Goal: Task Accomplishment & Management: Complete application form

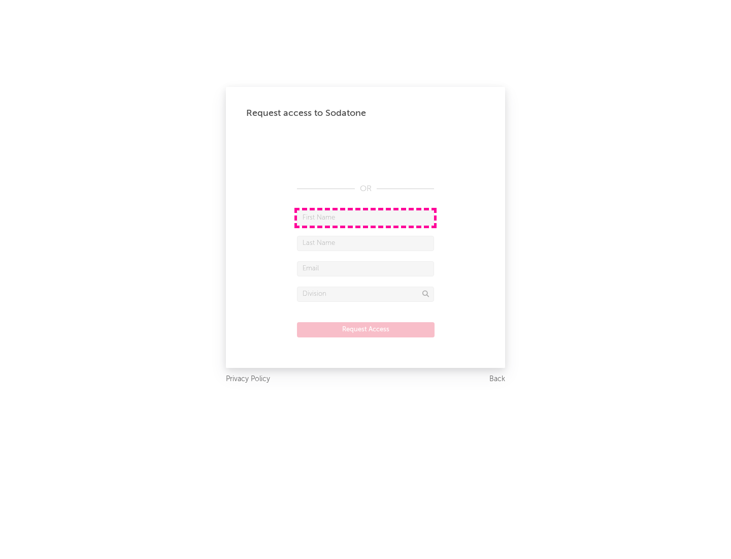
click at [366, 217] on input "text" at bounding box center [365, 217] width 137 height 15
type input "[PERSON_NAME]"
click at [366, 243] on input "text" at bounding box center [365, 243] width 137 height 15
type input "[PERSON_NAME]"
click at [366, 268] on input "text" at bounding box center [365, 268] width 137 height 15
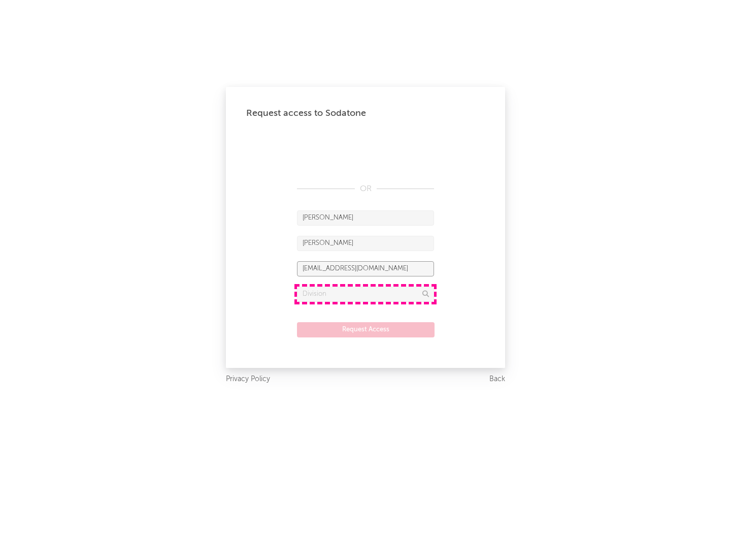
type input "[EMAIL_ADDRESS][DOMAIN_NAME]"
click at [366, 294] on input "text" at bounding box center [365, 293] width 137 height 15
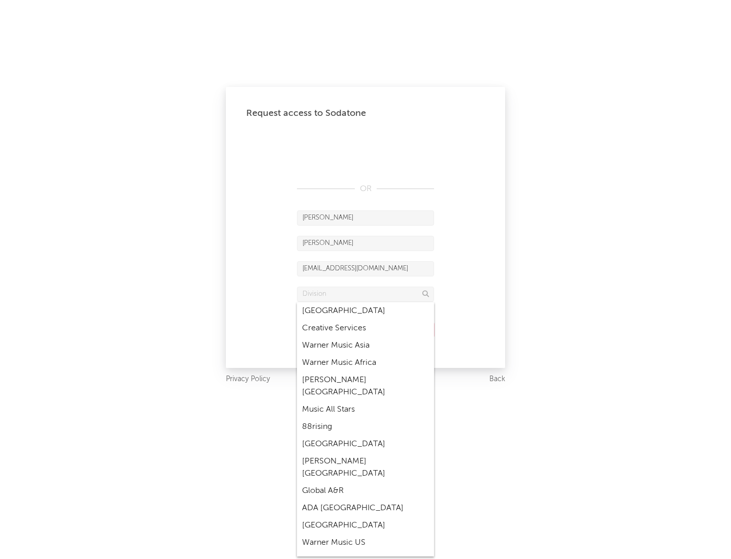
click at [366, 401] on div "Music All Stars" at bounding box center [365, 409] width 137 height 17
type input "Music All Stars"
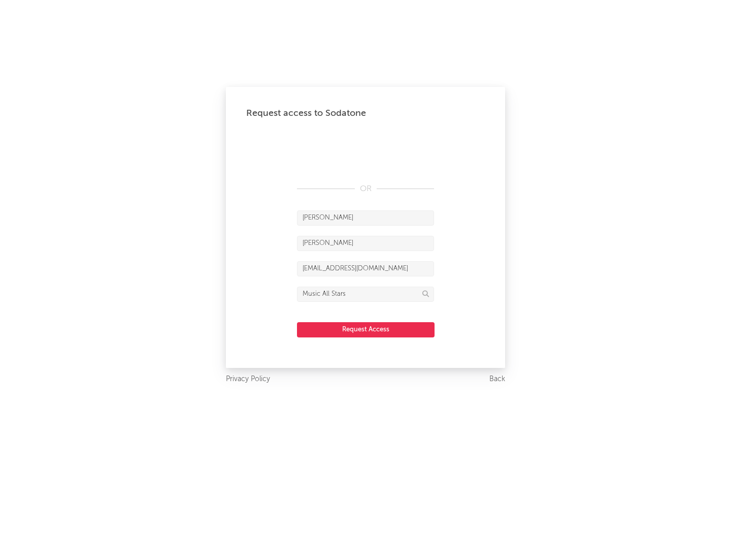
click at [366, 329] on button "Request Access" at bounding box center [366, 329] width 138 height 15
